Goal: Task Accomplishment & Management: Use online tool/utility

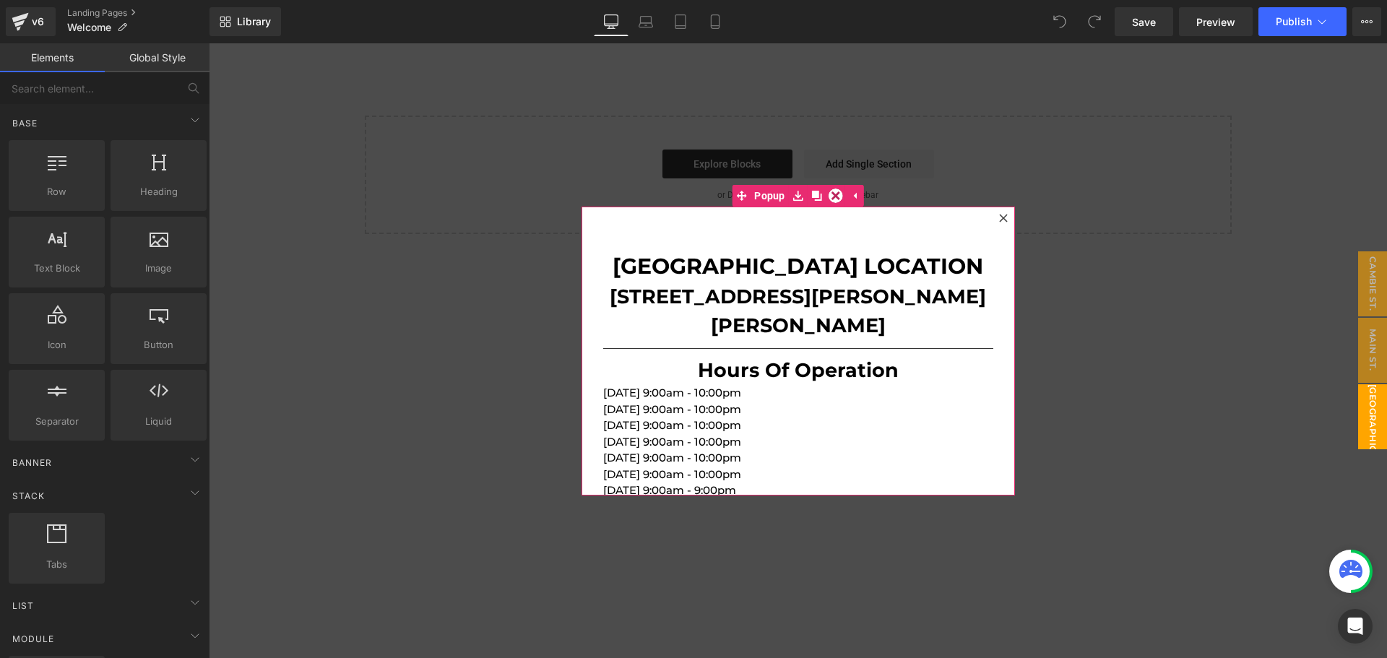
click at [1008, 216] on div at bounding box center [1003, 217] width 17 height 17
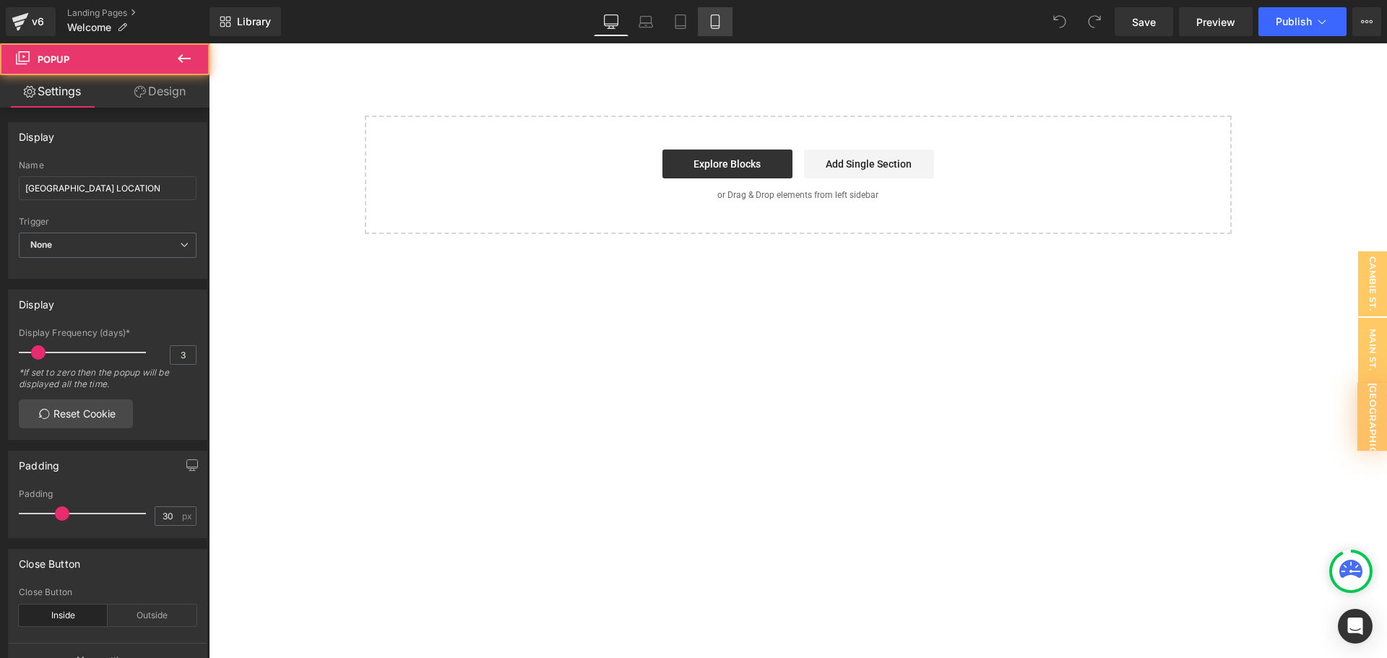
click at [705, 23] on link "Mobile" at bounding box center [715, 21] width 35 height 29
type input "0"
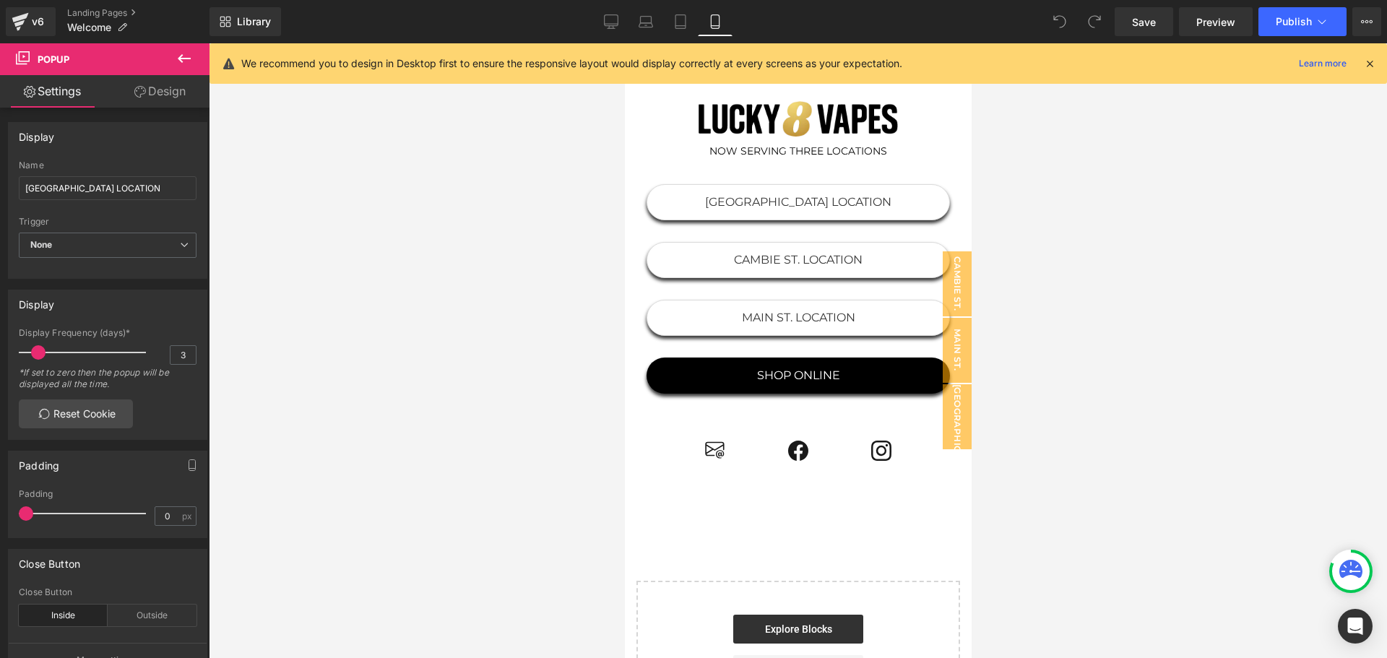
click at [539, 167] on div at bounding box center [798, 350] width 1178 height 615
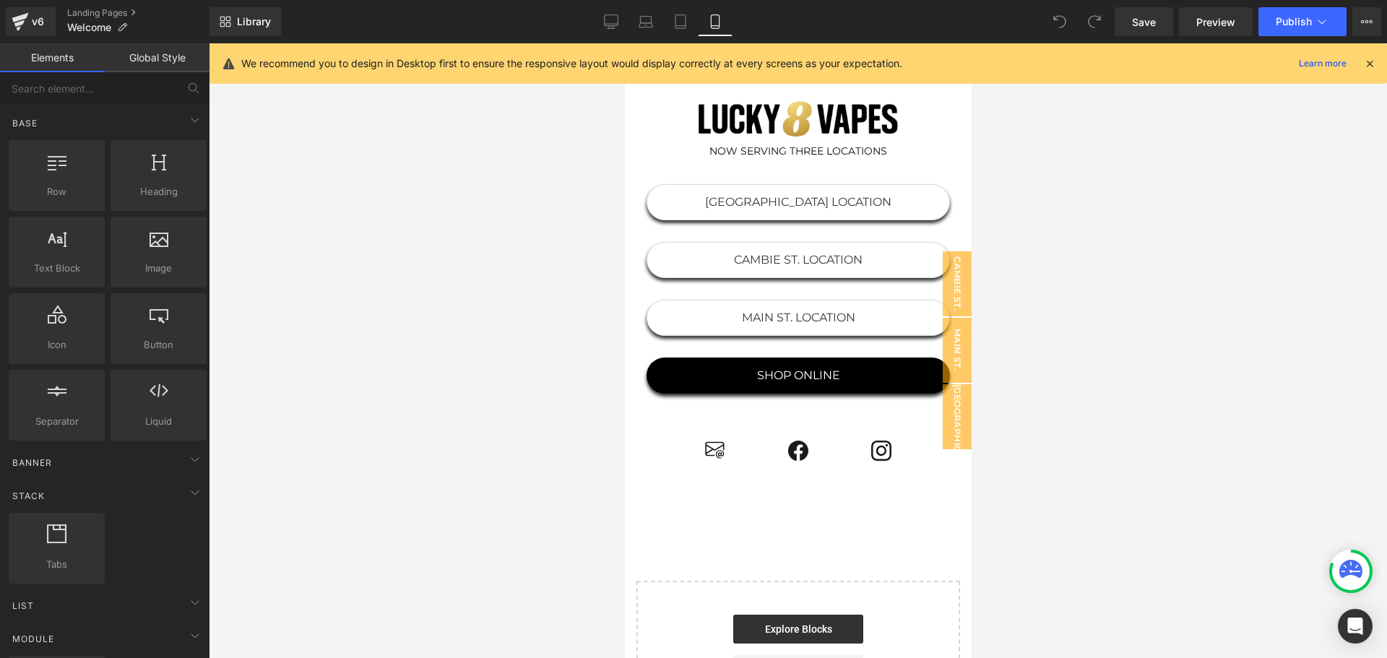
click at [1372, 61] on icon at bounding box center [1369, 63] width 13 height 13
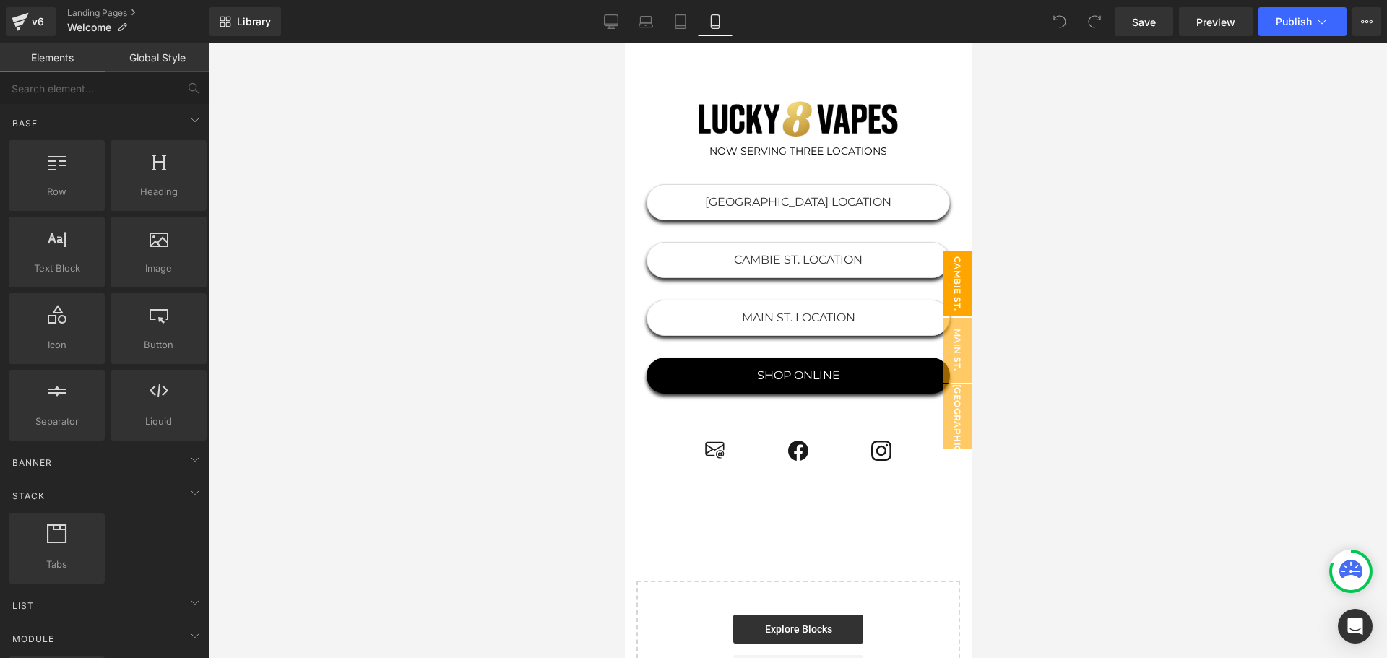
click at [945, 277] on span "CAMBIE ST. LOCATION" at bounding box center [942, 283] width 58 height 65
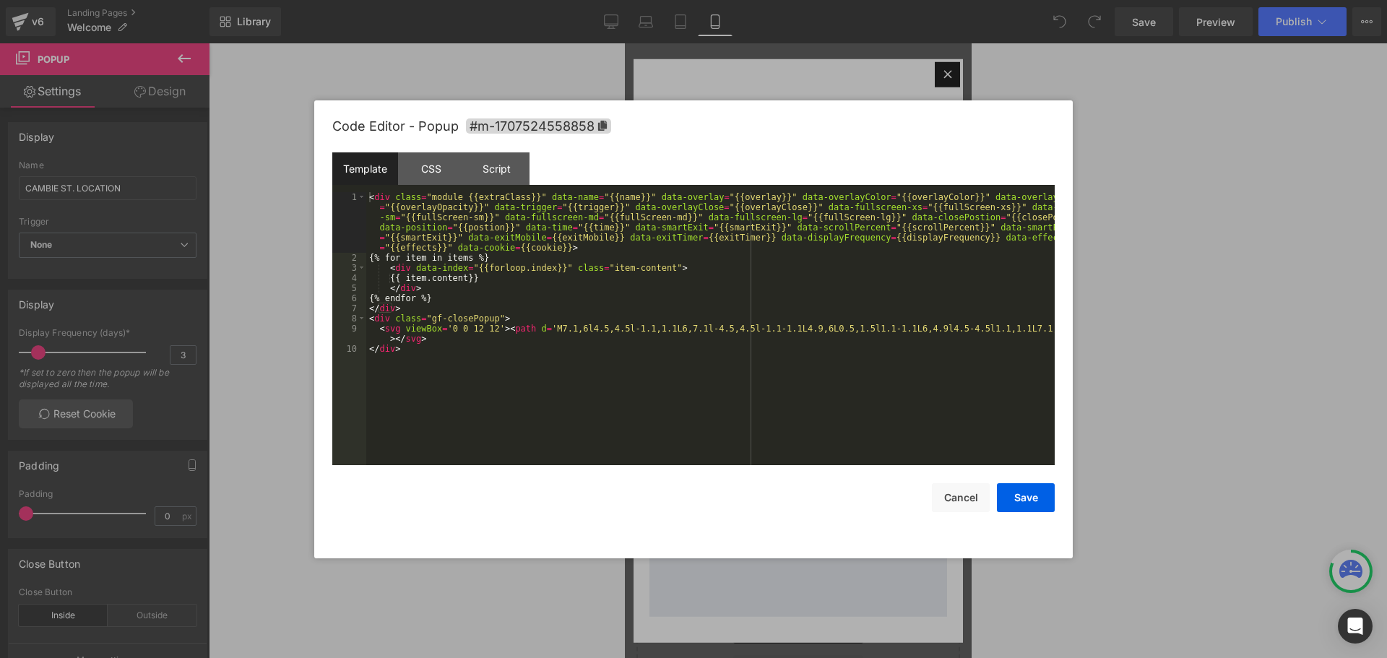
click at [735, 0] on div "You are previewing how the will restyle your page. You can not edit Elements in…" at bounding box center [693, 0] width 1387 height 0
click at [411, 168] on div "CSS" at bounding box center [431, 168] width 66 height 33
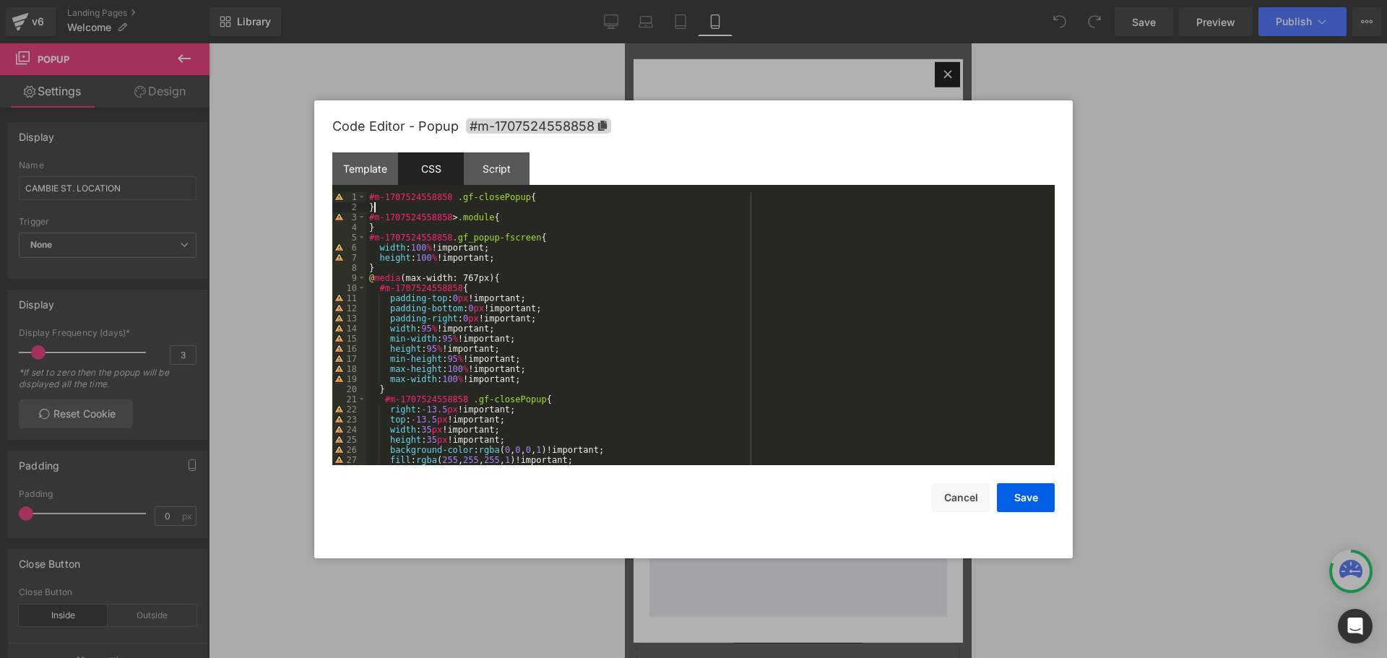
click at [486, 204] on div "#m-1707524558858 .gf-closePopup { } #m-1707524558858 > .module { } #m-170752455…" at bounding box center [707, 338] width 683 height 293
click at [553, 196] on div "#m-1707524558858 .gf-closePopup { } #m-1707524558858 > .module { } #m-170752455…" at bounding box center [707, 338] width 683 height 293
click at [552, 222] on div "#m-1707524558858 .gf-closePopup { } #m-1707524558858 > .module { } #m-170752455…" at bounding box center [707, 338] width 683 height 293
click at [548, 264] on div "#m-1707524558858 .gf-closePopup { } #m-1707524558858 > .module { } #m-170752455…" at bounding box center [707, 338] width 683 height 293
click at [551, 257] on div "#m-1707524558858 .gf-closePopup { } #m-1707524558858 > .module { } #m-170752455…" at bounding box center [707, 338] width 683 height 293
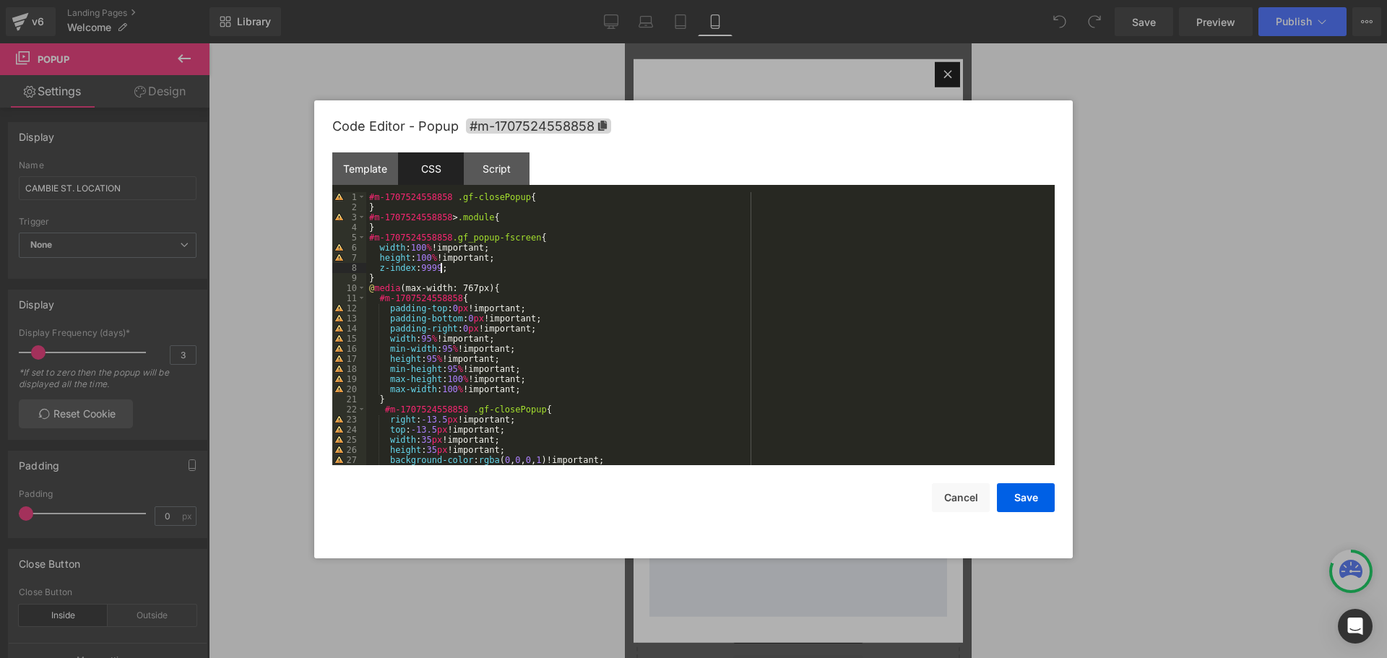
click at [390, 266] on div "#m-1707524558858 .gf-closePopup { } #m-1707524558858 > .module { } #m-170752455…" at bounding box center [707, 338] width 683 height 293
click at [1022, 498] on button "Save" at bounding box center [1026, 497] width 58 height 29
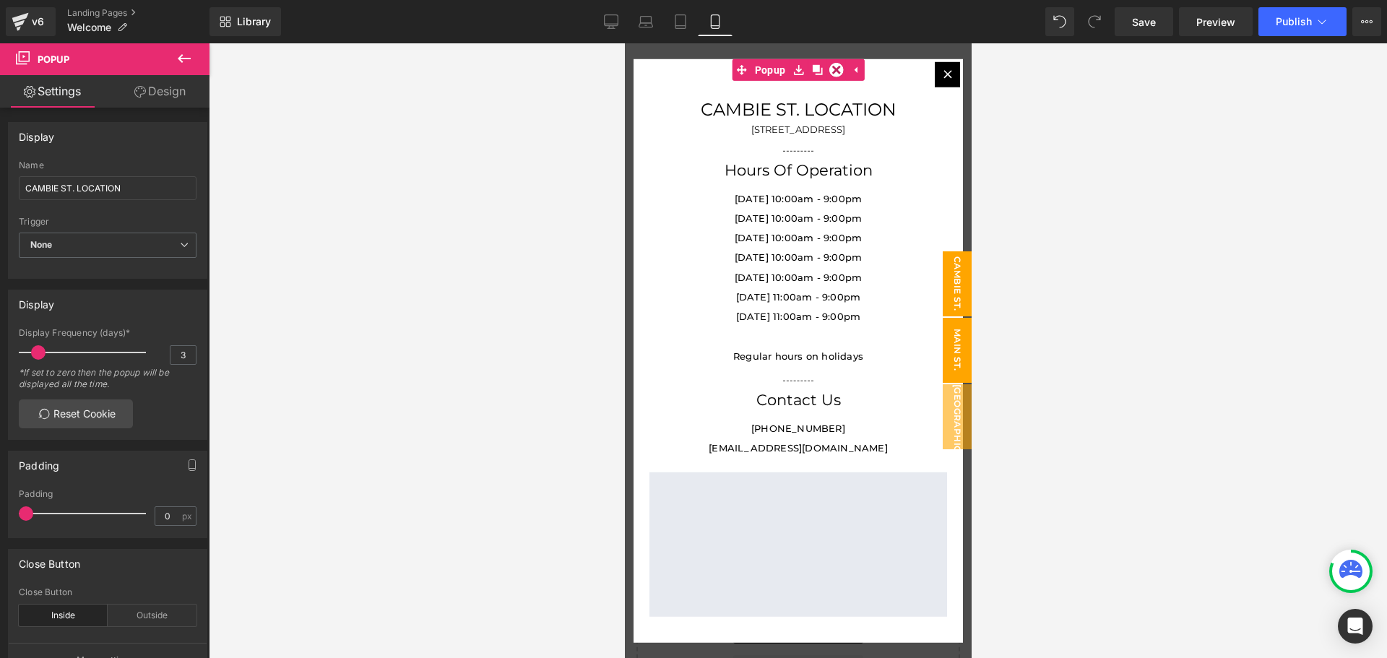
click at [947, 349] on span "MAIN ST. LOCATION" at bounding box center [942, 350] width 58 height 65
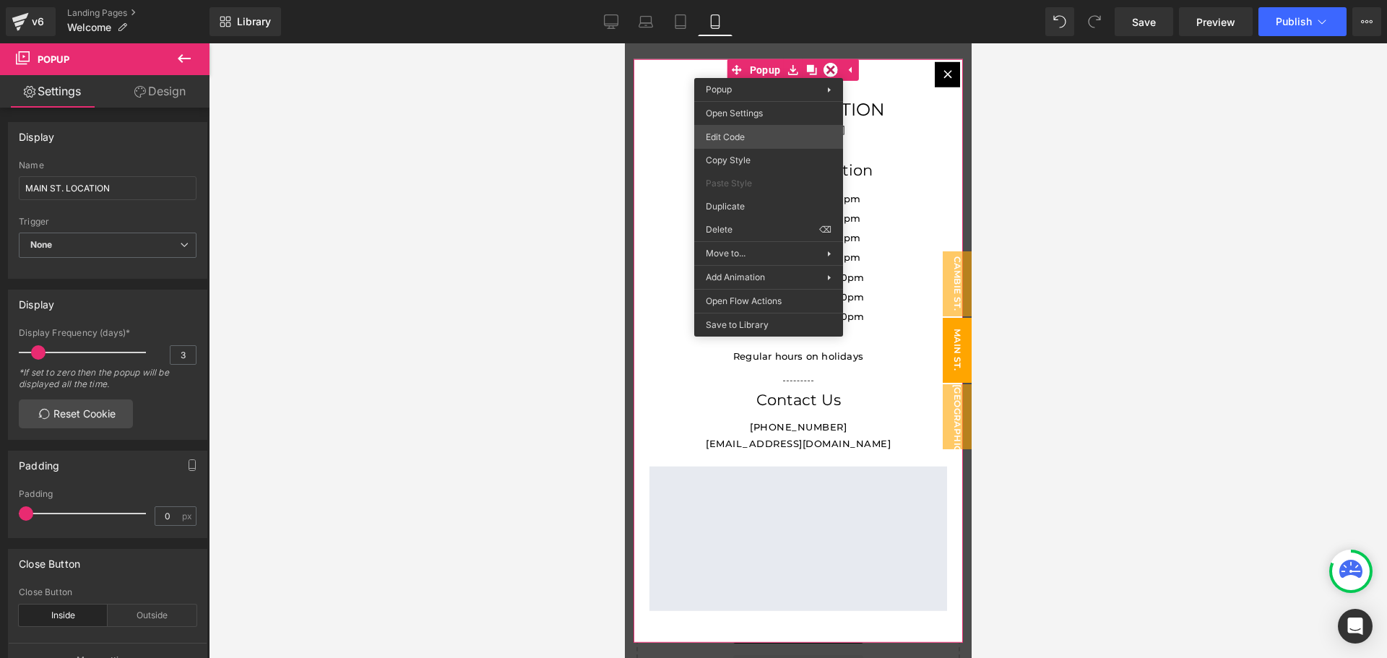
click at [762, 0] on div "You are previewing how the will restyle your page. You can not edit Elements in…" at bounding box center [693, 0] width 1387 height 0
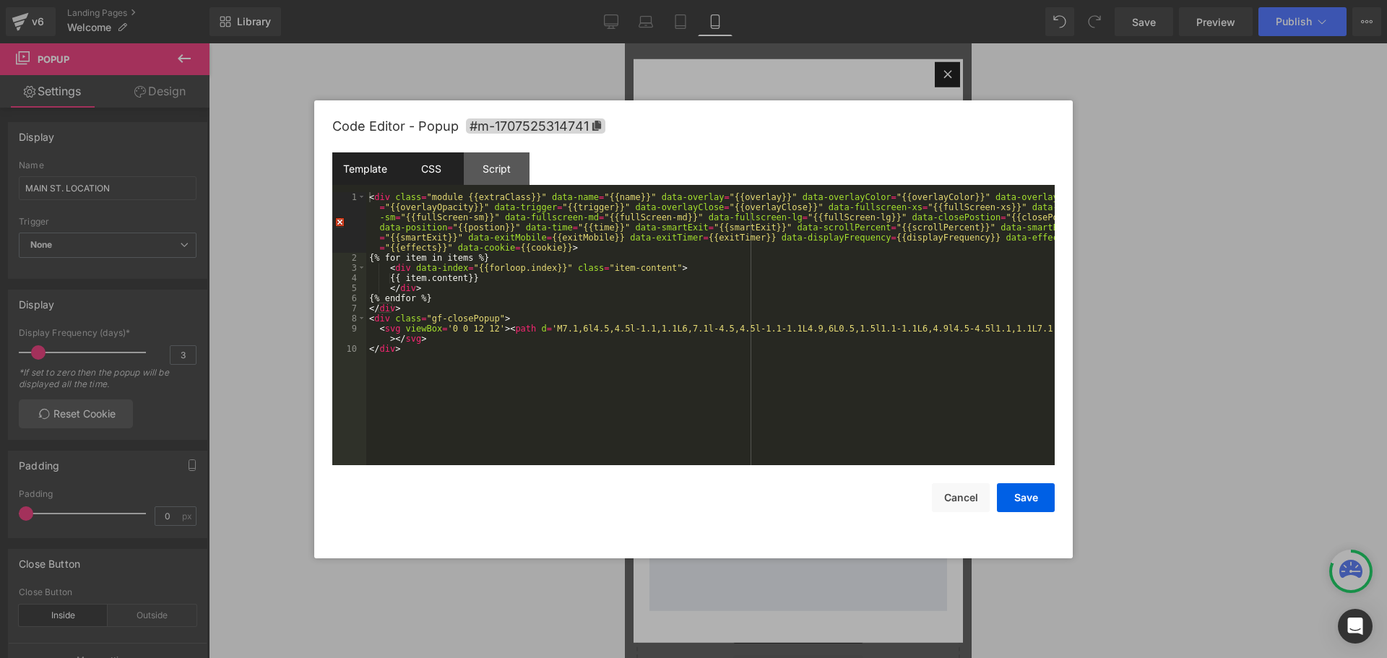
click at [411, 167] on div "CSS" at bounding box center [431, 168] width 66 height 33
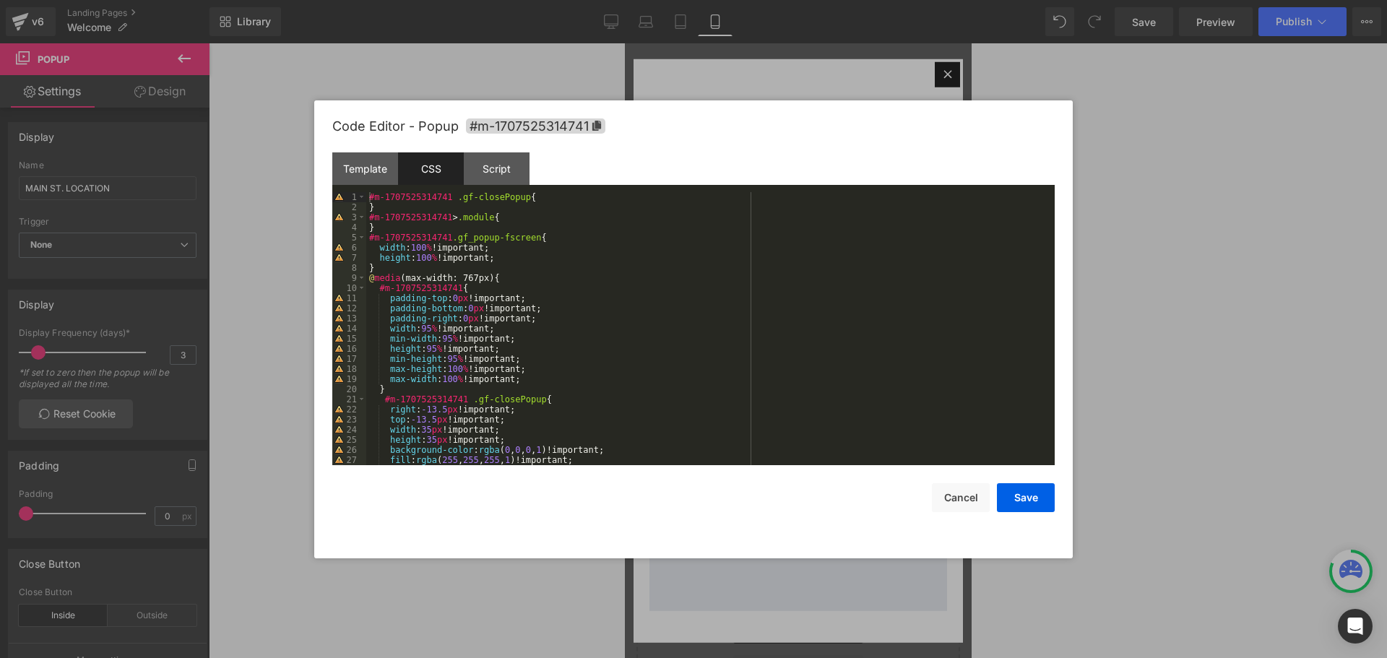
click at [541, 264] on div "#m-1707525314741 .gf-closePopup { } #m-1707525314741 > .module { } #m-170752531…" at bounding box center [707, 338] width 683 height 293
click at [561, 261] on div "#m-1707525314741 .gf-closePopup { } #m-1707525314741 > .module { } #m-170752531…" at bounding box center [707, 338] width 683 height 293
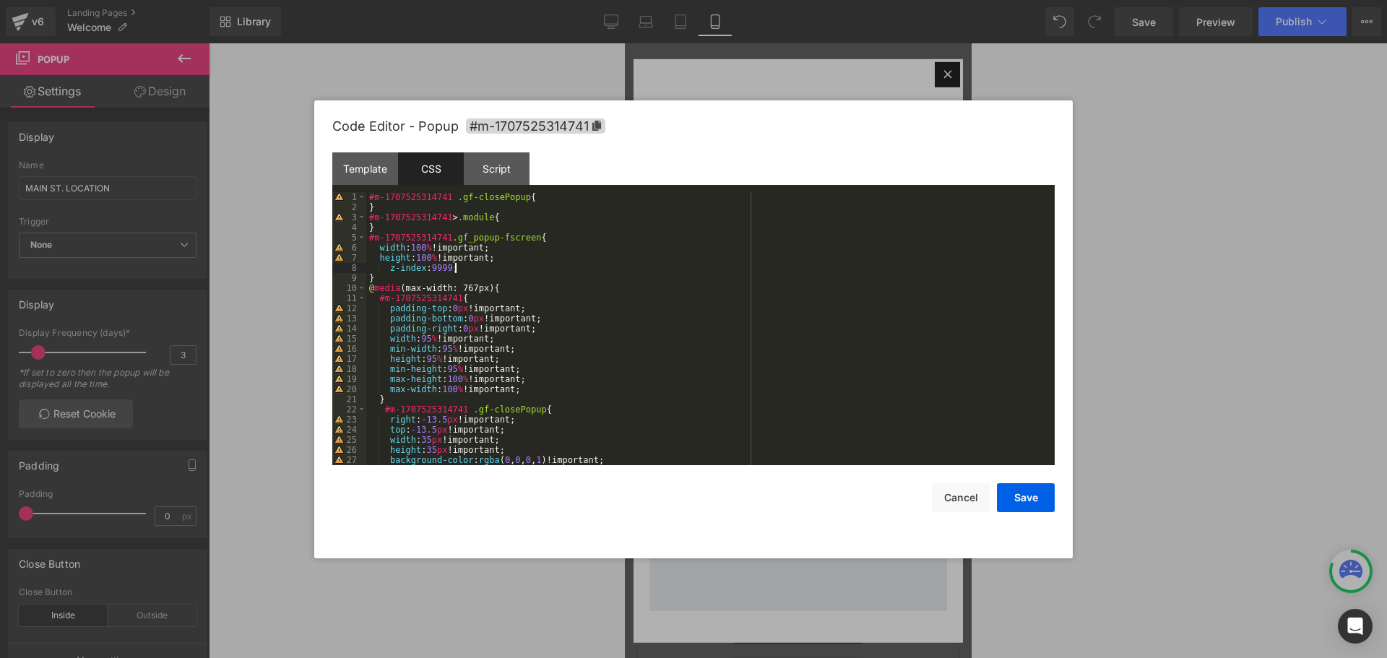
click at [385, 269] on div "#m-1707525314741 .gf-closePopup { } #m-1707525314741 > .module { } #m-170752531…" at bounding box center [707, 338] width 683 height 293
click at [1031, 498] on button "Save" at bounding box center [1026, 497] width 58 height 29
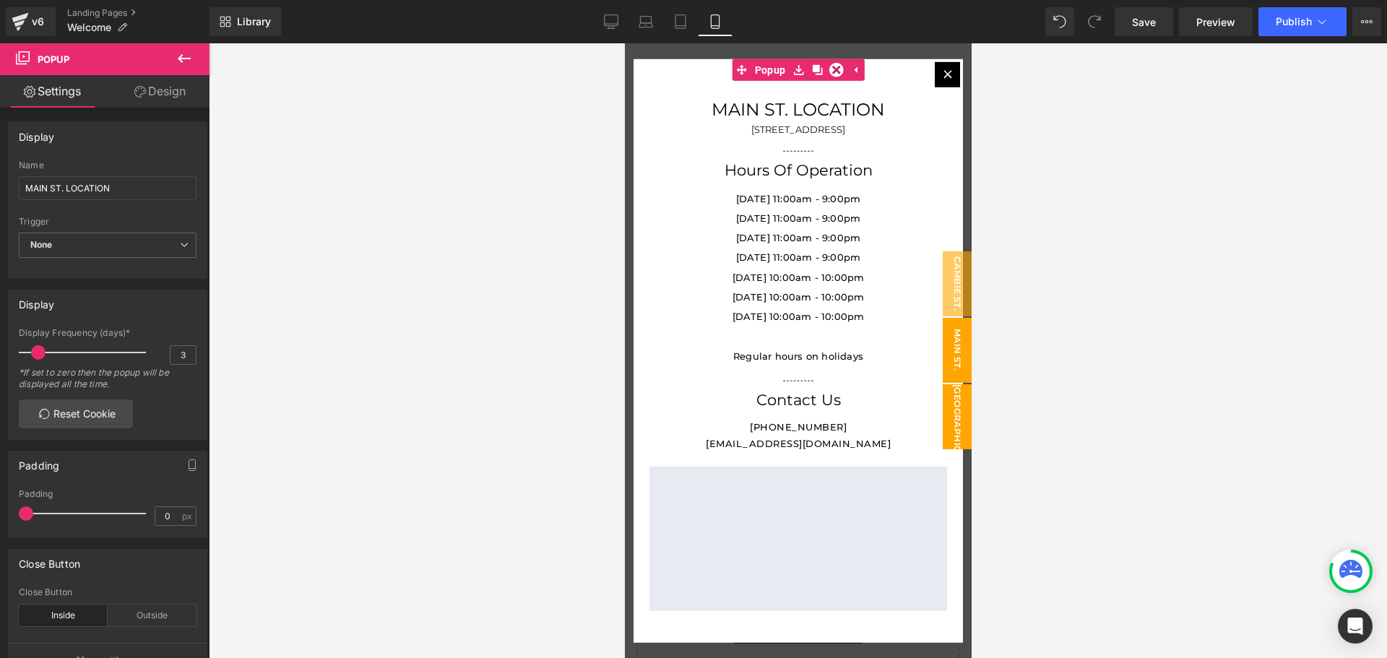
click at [944, 405] on span "[GEOGRAPHIC_DATA] LOCATION" at bounding box center [942, 416] width 58 height 65
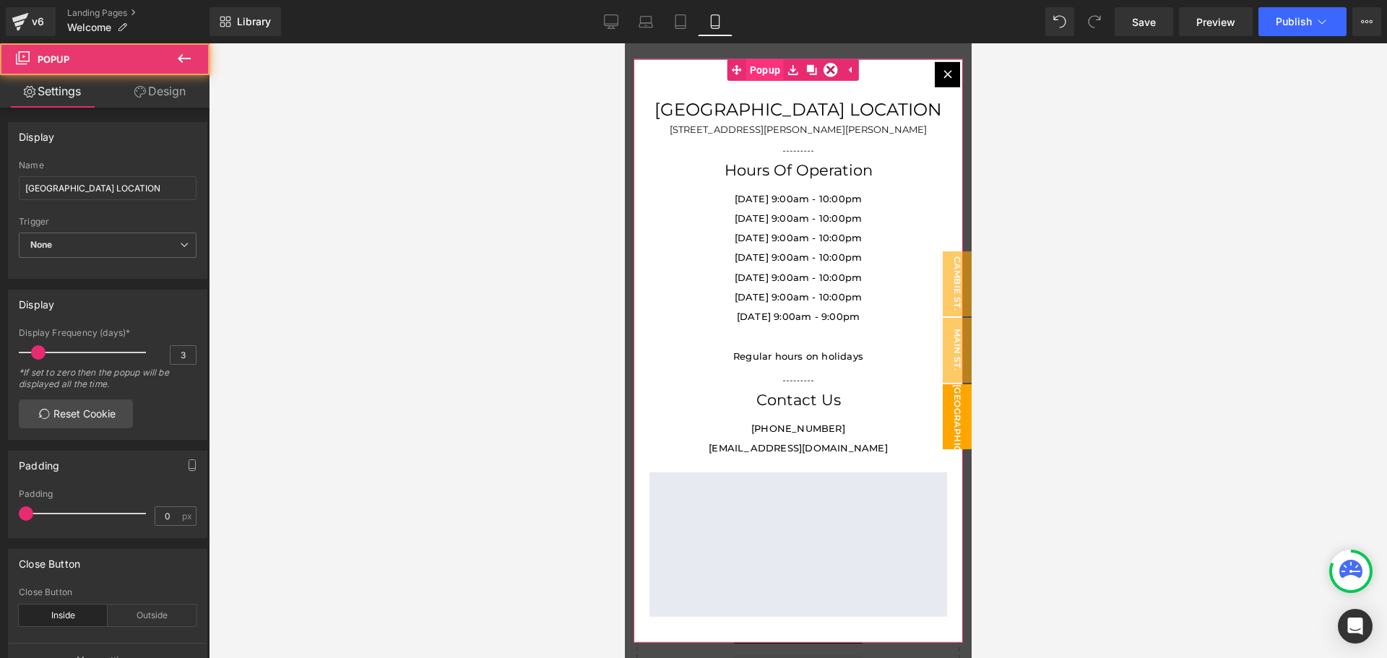
click at [765, 77] on span "Popup" at bounding box center [764, 70] width 38 height 22
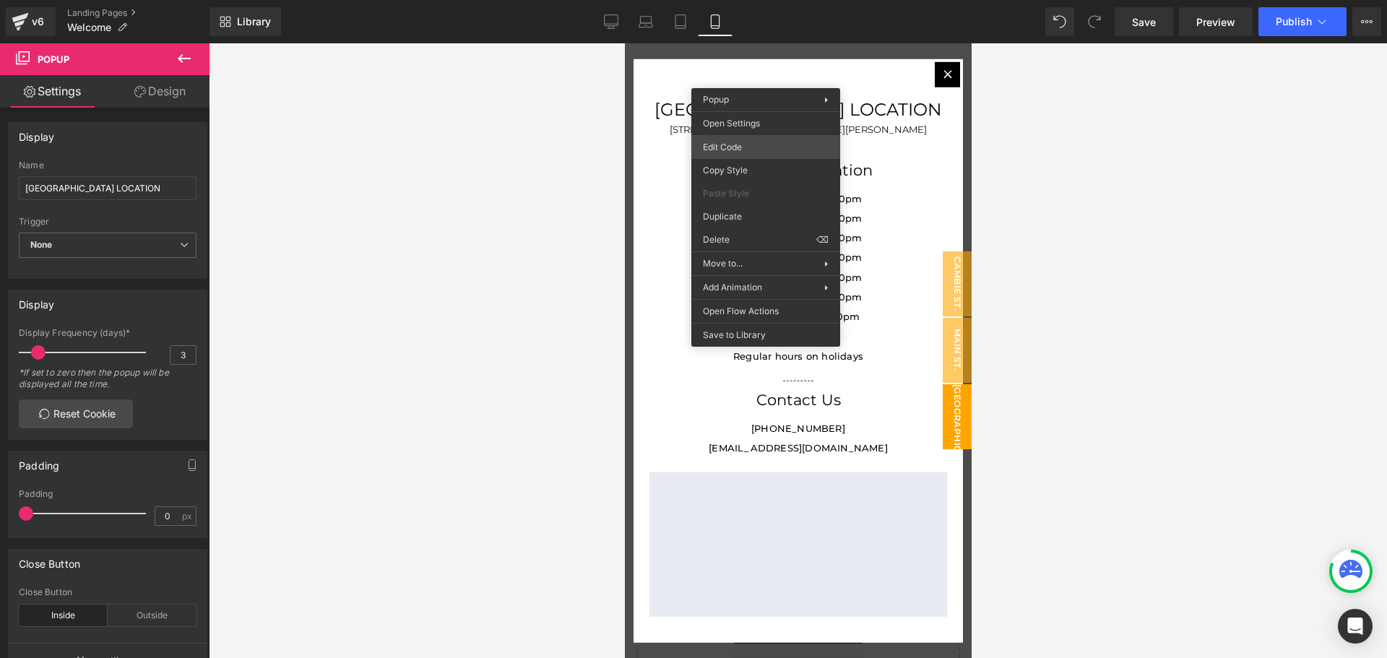
click at [772, 0] on div "You are previewing how the will restyle your page. You can not edit Elements in…" at bounding box center [693, 0] width 1387 height 0
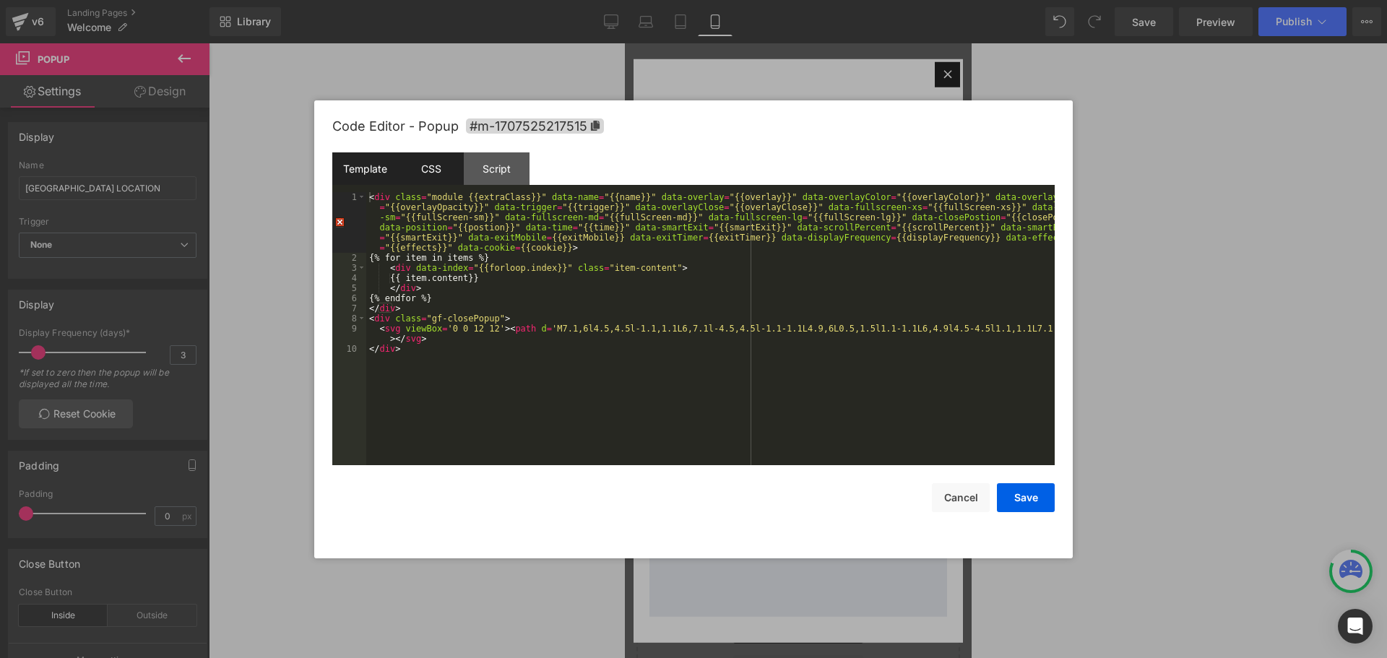
click at [412, 167] on div "CSS" at bounding box center [431, 168] width 66 height 33
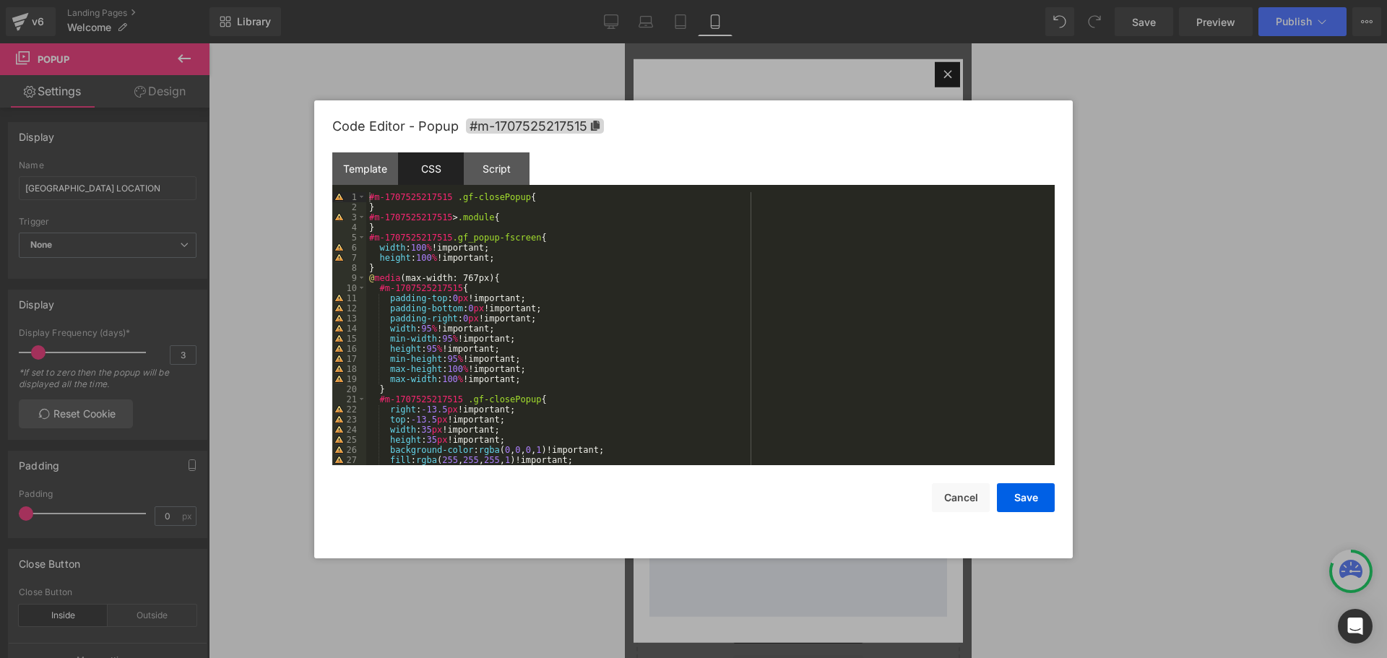
click at [522, 260] on div "#m-1707525217515 .gf-closePopup { } #m-1707525217515 > .module { } #m-170752521…" at bounding box center [707, 338] width 683 height 293
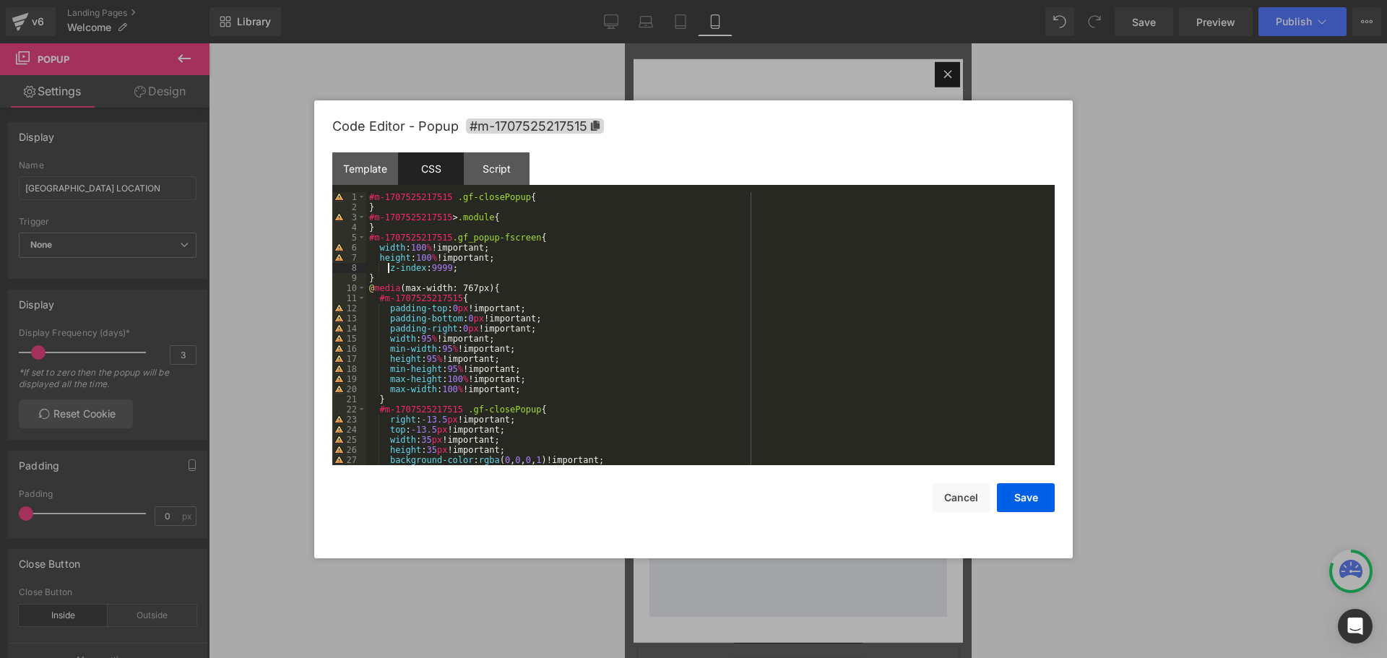
click at [388, 269] on div "#m-1707525217515 .gf-closePopup { } #m-1707525217515 > .module { } #m-170752521…" at bounding box center [707, 338] width 683 height 293
click at [1030, 492] on button "Save" at bounding box center [1026, 497] width 58 height 29
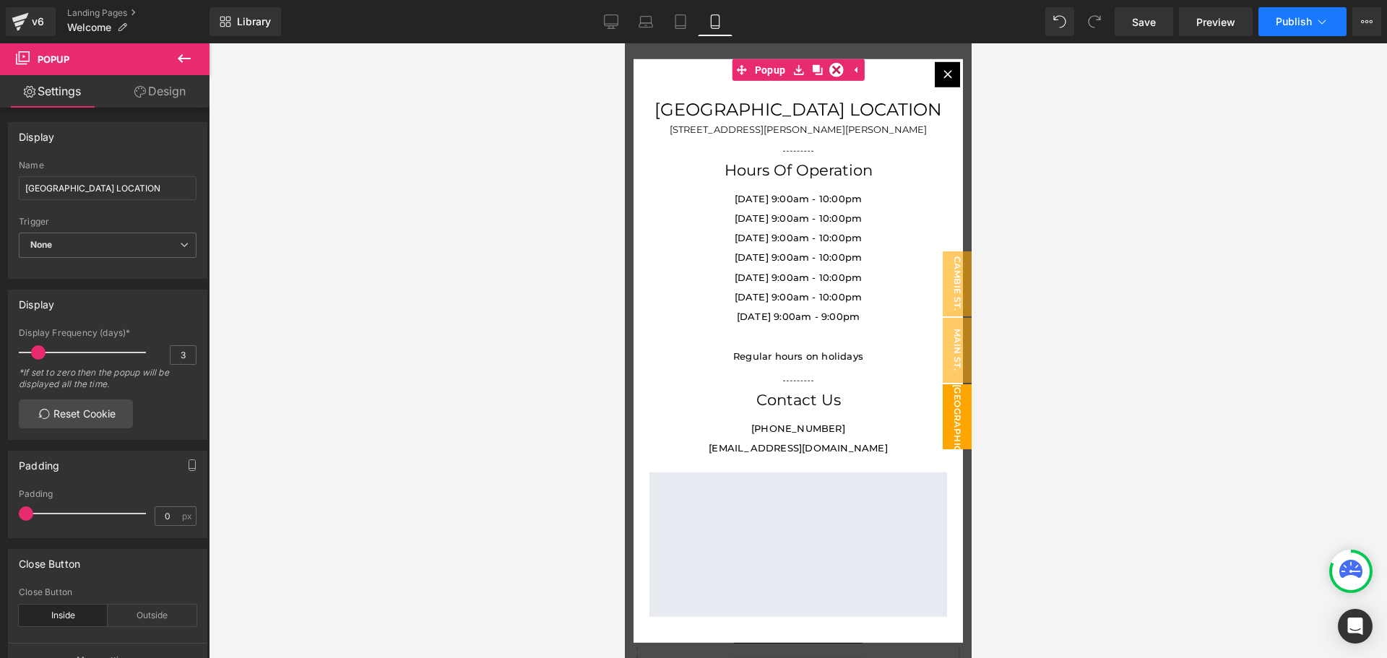
click at [1294, 26] on span "Publish" at bounding box center [1294, 22] width 36 height 12
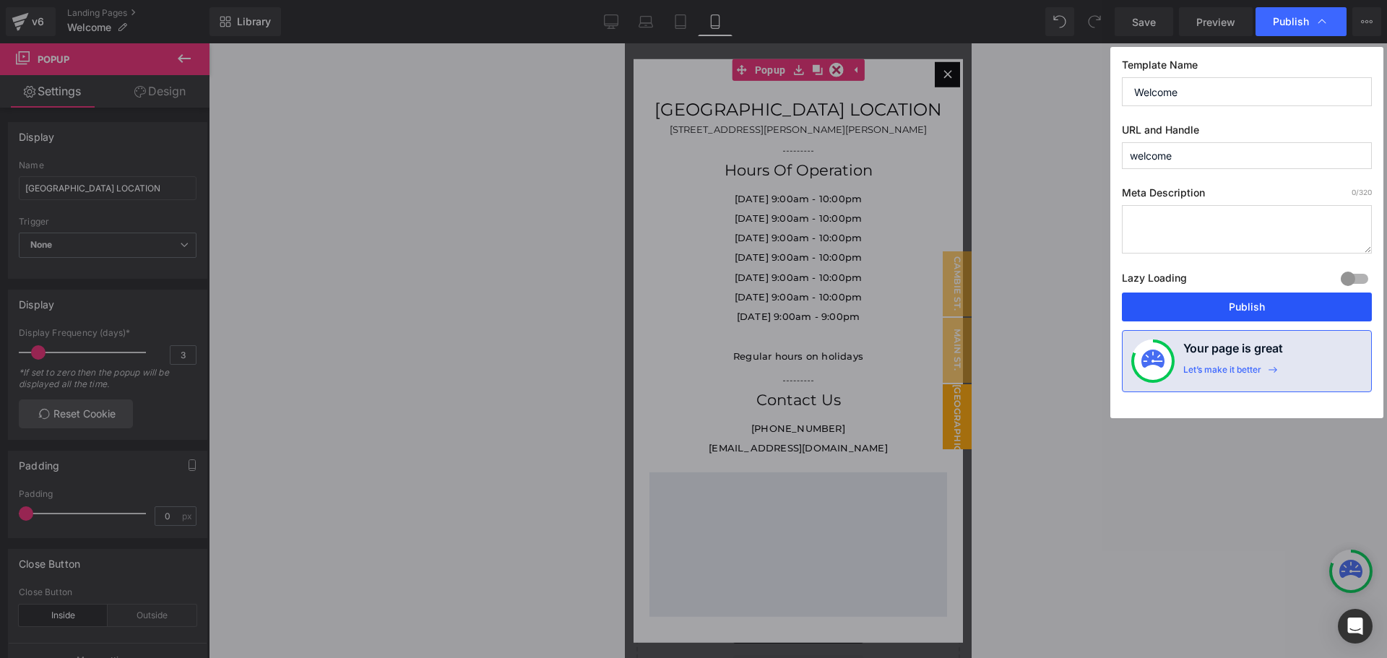
click at [1237, 311] on button "Publish" at bounding box center [1247, 307] width 250 height 29
